Goal: Task Accomplishment & Management: Manage account settings

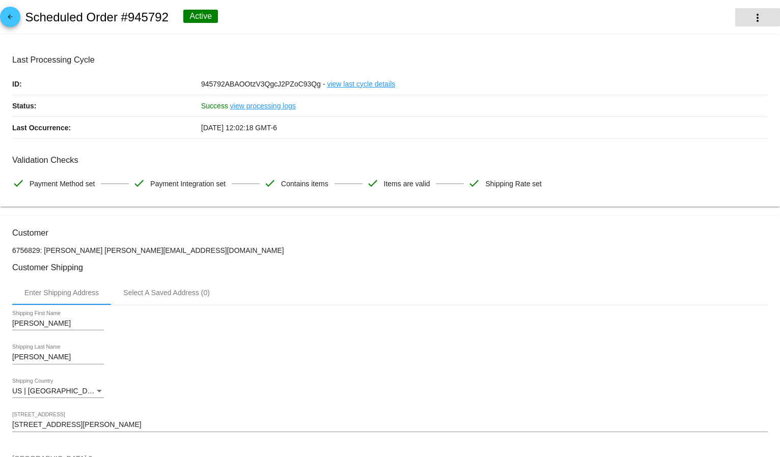
click at [737, 18] on button "more_vert" at bounding box center [758, 17] width 45 height 18
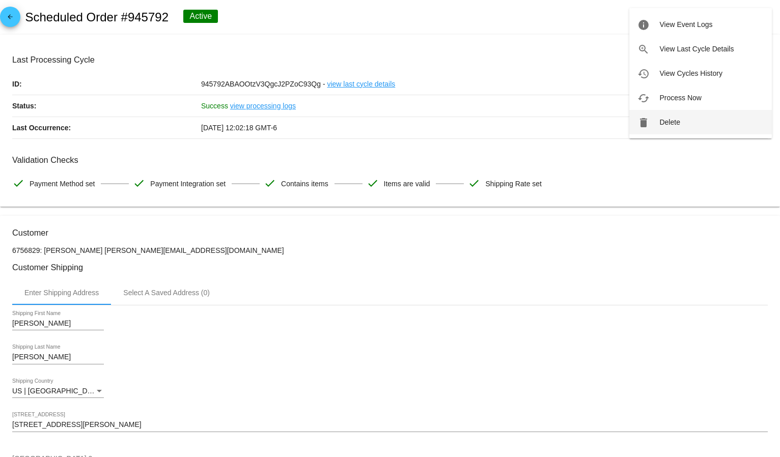
click at [680, 120] on span "Delete" at bounding box center [670, 122] width 20 height 8
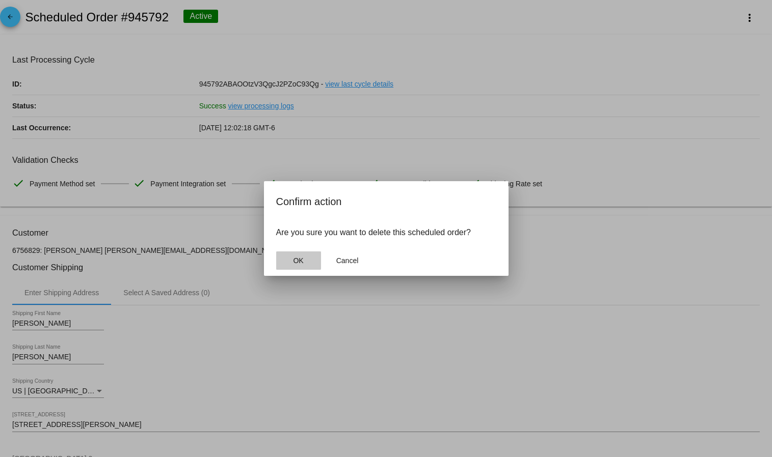
click at [283, 260] on button "OK" at bounding box center [298, 261] width 45 height 18
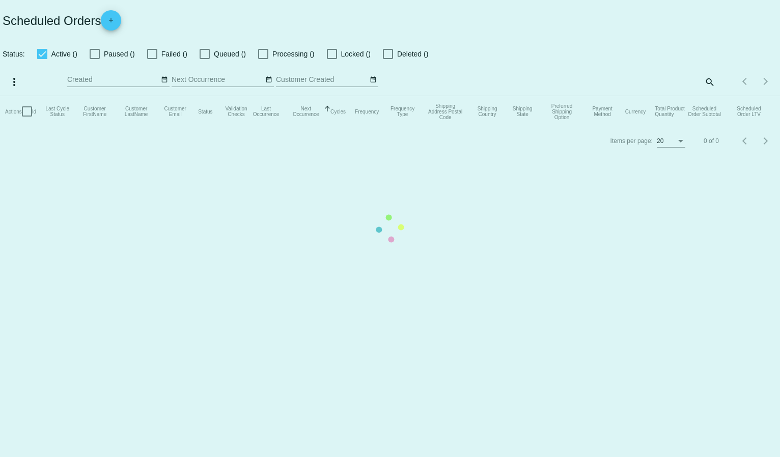
checkbox input "true"
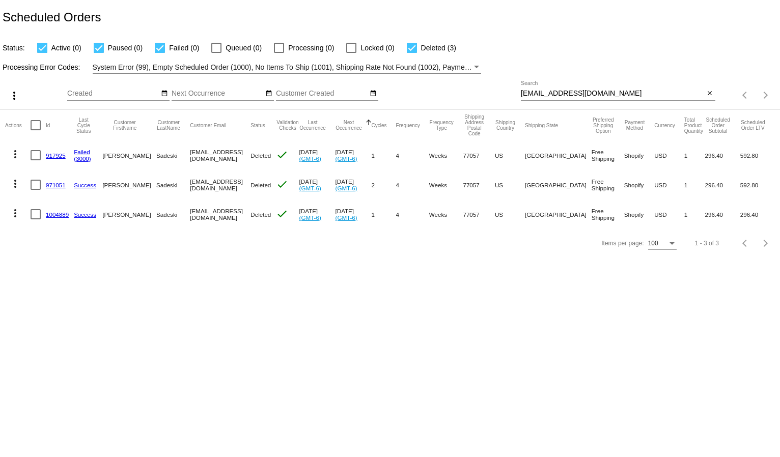
click at [531, 94] on input "[EMAIL_ADDRESS][DOMAIN_NAME]" at bounding box center [613, 94] width 184 height 8
paste input "mamaherrfive@ao"
type input "[EMAIL_ADDRESS][DOMAIN_NAME]"
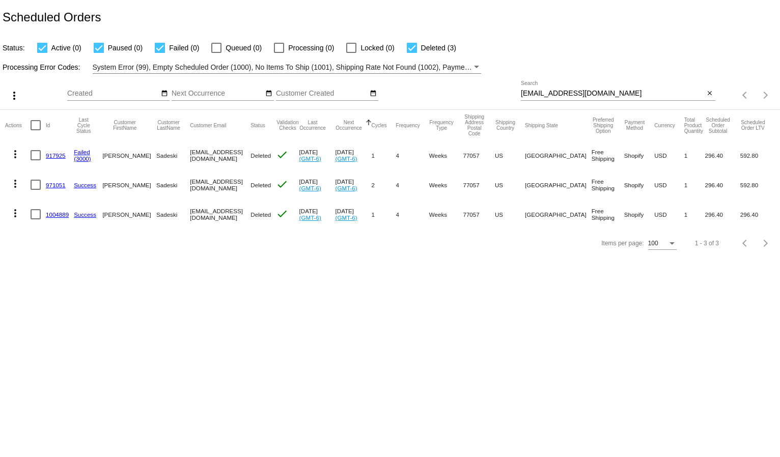
click at [541, 46] on div "Status: Active (0) Paused (0) Failed (0) Queued (0) Processing (0) Locked (0) D…" at bounding box center [390, 44] width 780 height 19
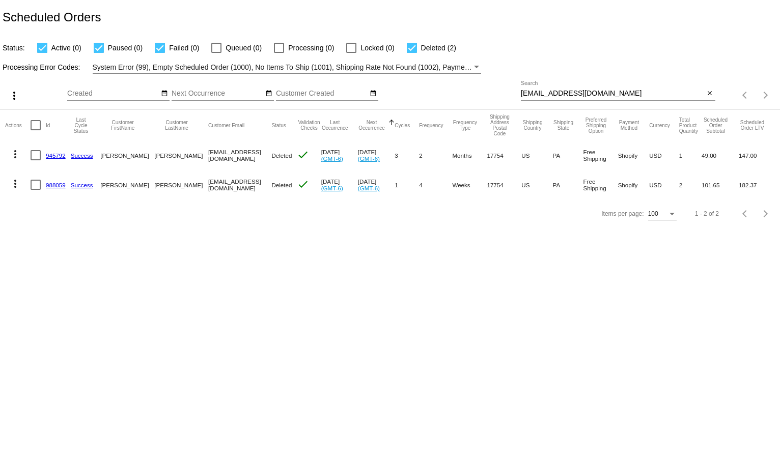
click at [260, 256] on body "Scheduled Orders Status: Active (0) Paused (0) Failed (0) Queued (0) Processing…" at bounding box center [390, 228] width 780 height 457
click at [252, 252] on body "Scheduled Orders Status: Active (0) Paused (0) Failed (0) Queued (0) Processing…" at bounding box center [390, 228] width 780 height 457
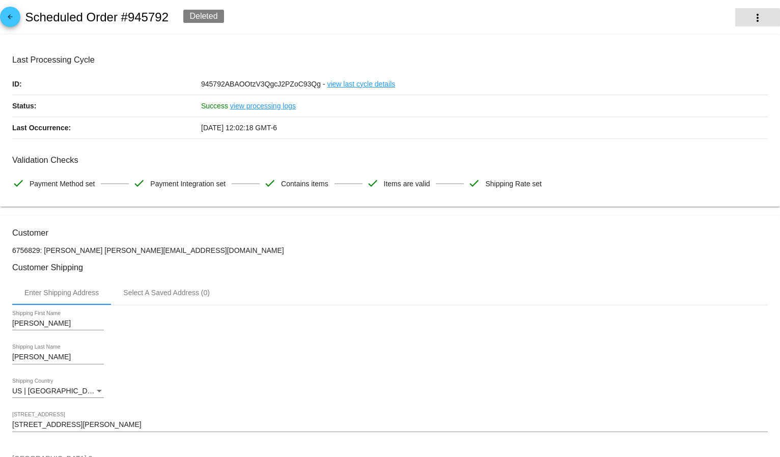
click at [752, 18] on mat-icon "more_vert" at bounding box center [758, 18] width 12 height 12
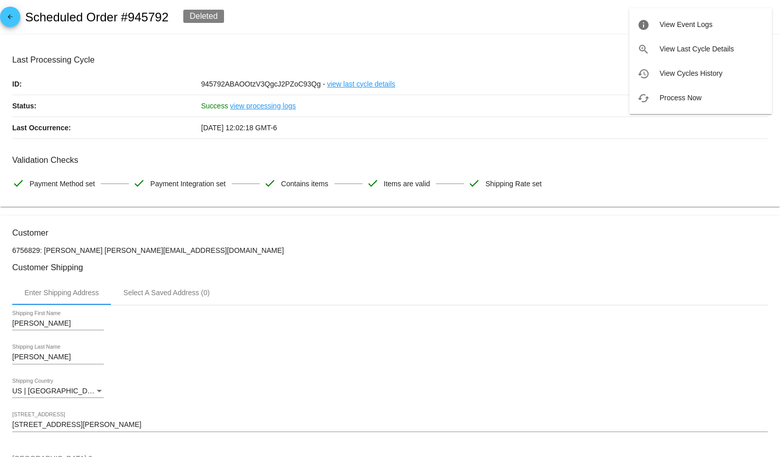
click at [478, 12] on div at bounding box center [390, 228] width 780 height 457
